Goal: Task Accomplishment & Management: Use online tool/utility

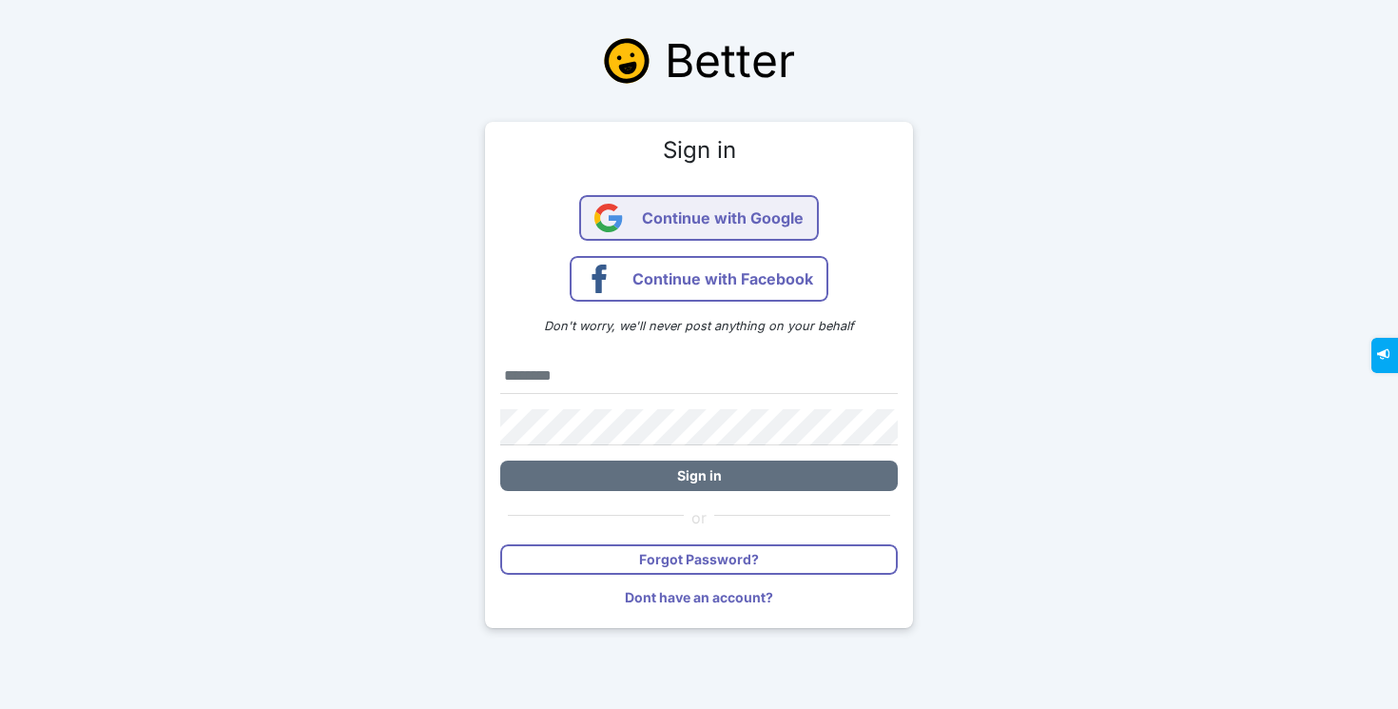
click at [748, 227] on span "Continue with Google" at bounding box center [723, 218] width 162 height 46
